Goal: Information Seeking & Learning: Compare options

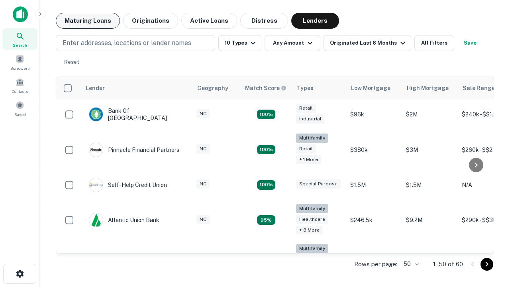
click at [88, 21] on button "Maturing Loans" at bounding box center [88, 21] width 64 height 16
